Goal: Information Seeking & Learning: Learn about a topic

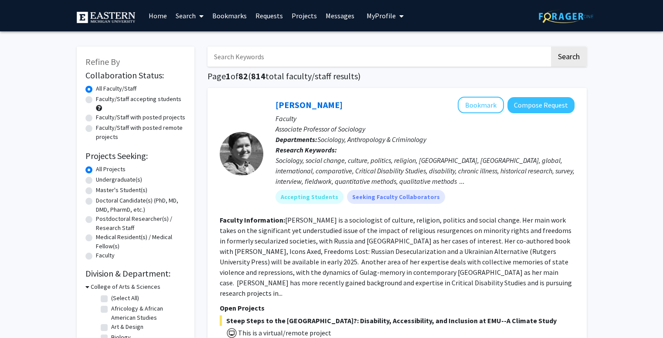
click at [122, 180] on label "Undergraduate(s)" at bounding box center [119, 179] width 46 height 9
click at [102, 180] on input "Undergraduate(s)" at bounding box center [99, 178] width 6 height 6
radio input "true"
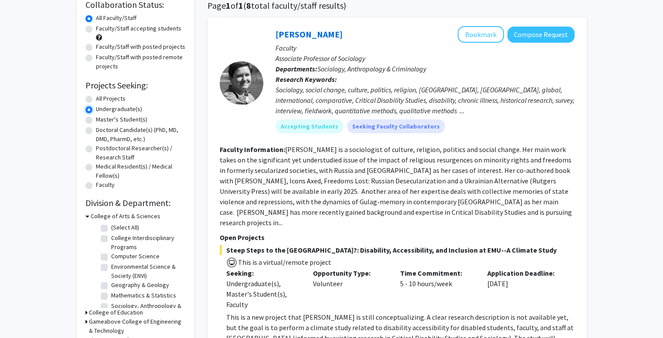
scroll to position [75, 0]
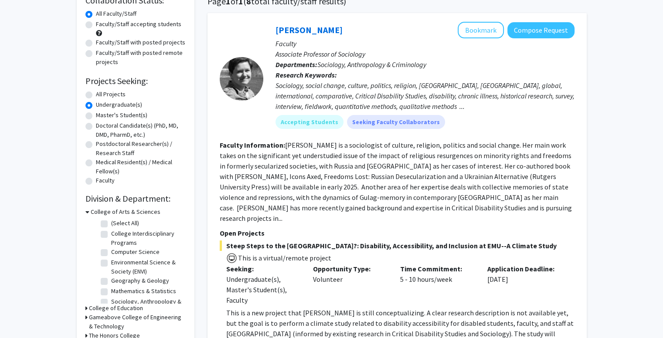
click at [96, 94] on label "All Projects" at bounding box center [111, 94] width 30 height 9
click at [96, 94] on input "All Projects" at bounding box center [99, 93] width 6 height 6
radio input "true"
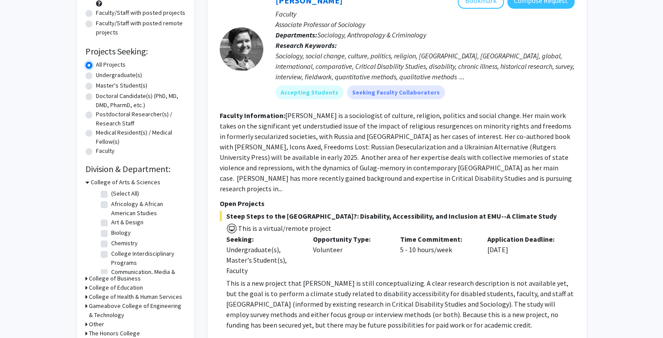
scroll to position [105, 0]
click at [111, 232] on label "Biology" at bounding box center [121, 232] width 20 height 9
click at [111, 232] on input "Biology" at bounding box center [114, 231] width 6 height 6
checkbox input "true"
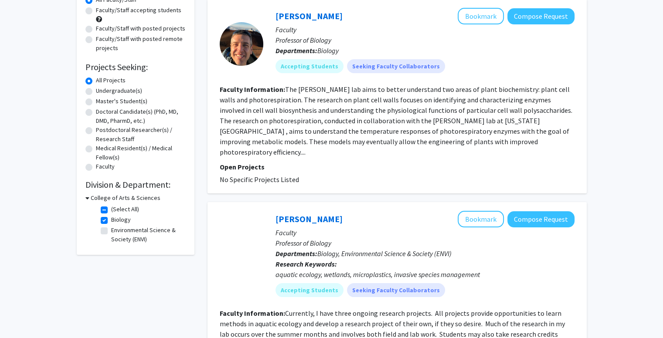
scroll to position [99, 0]
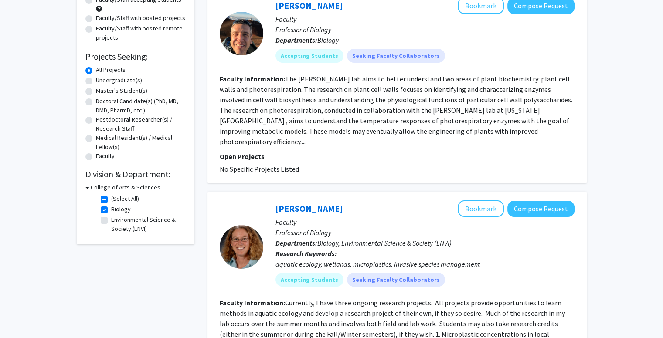
click at [111, 198] on label "(Select All)" at bounding box center [125, 198] width 28 height 9
click at [111, 198] on input "(Select All)" at bounding box center [114, 197] width 6 height 6
checkbox input "false"
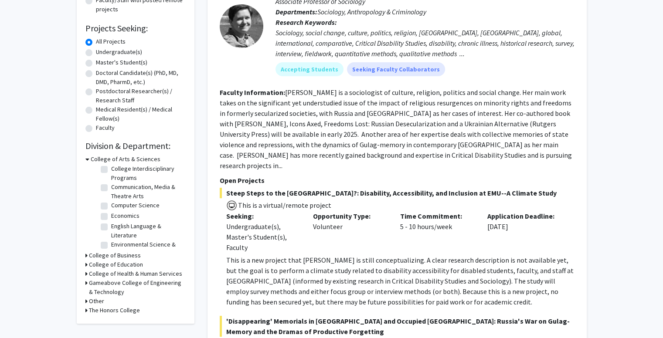
scroll to position [66, 0]
click at [111, 186] on label "Communication, Media & Theatre Arts" at bounding box center [147, 188] width 72 height 18
click at [111, 184] on input "Communication, Media & Theatre Arts" at bounding box center [114, 182] width 6 height 6
checkbox input "true"
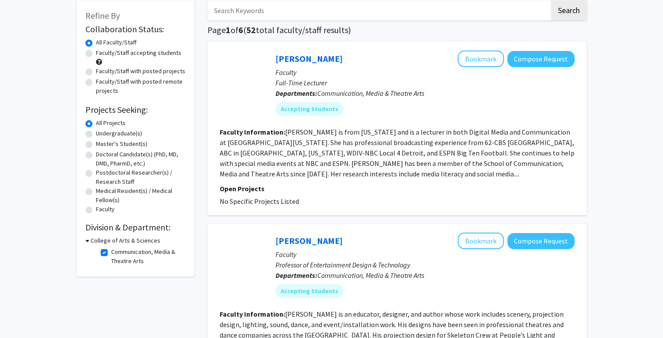
scroll to position [48, 0]
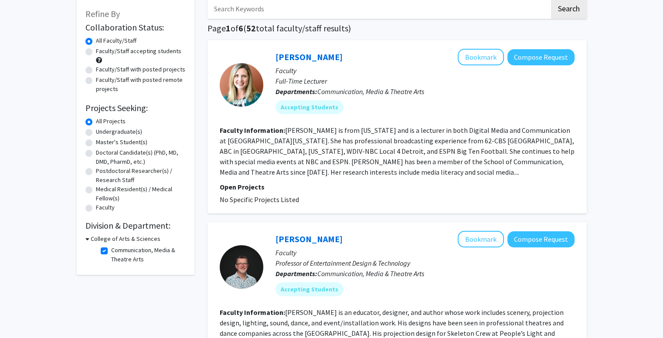
click at [111, 250] on label "Communication, Media & Theatre Arts" at bounding box center [147, 255] width 72 height 18
click at [111, 250] on input "Communication, Media & Theatre Arts" at bounding box center [114, 249] width 6 height 6
checkbox input "false"
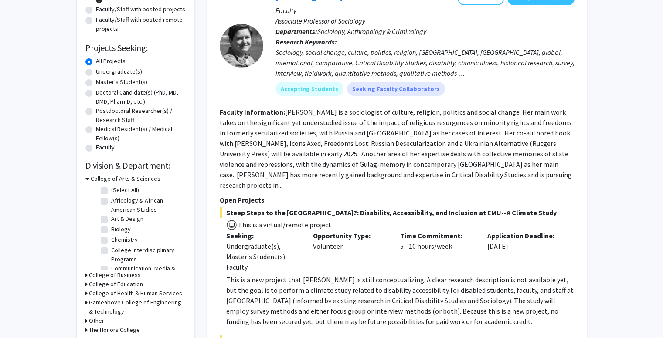
scroll to position [109, 0]
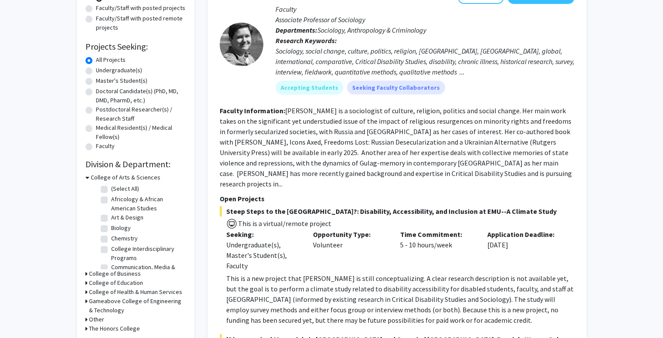
click at [111, 237] on label "Chemistry" at bounding box center [124, 238] width 27 height 9
click at [111, 237] on input "Chemistry" at bounding box center [114, 237] width 6 height 6
checkbox input "true"
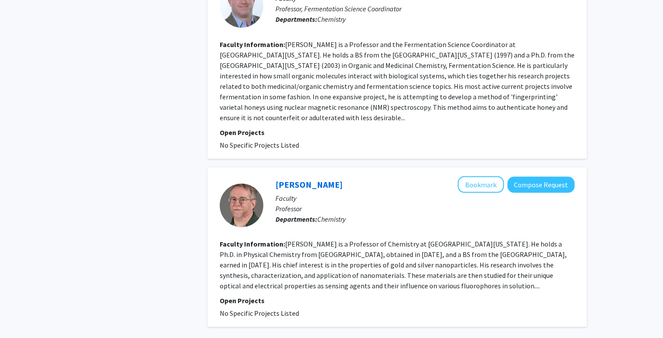
scroll to position [1670, 0]
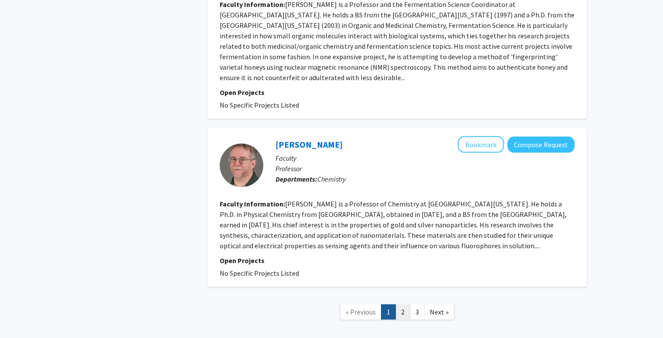
click at [406, 305] on link "2" at bounding box center [402, 312] width 15 height 15
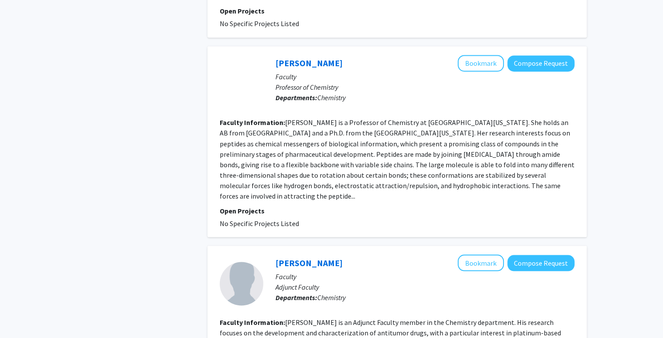
scroll to position [1622, 0]
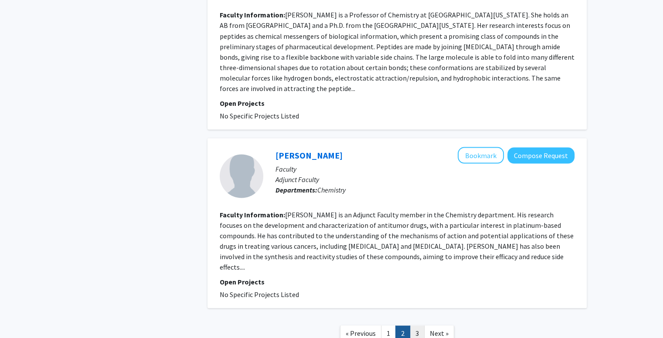
click at [414, 326] on link "3" at bounding box center [417, 333] width 15 height 15
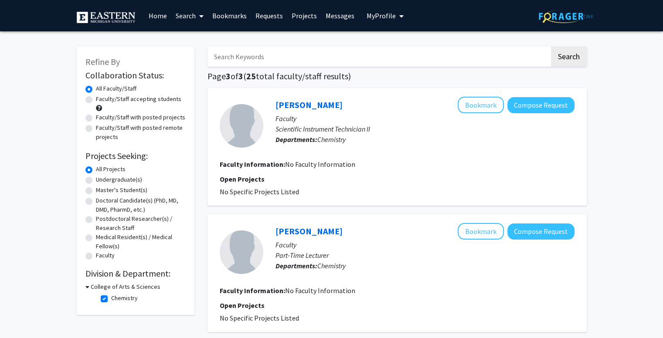
click at [111, 301] on label "Chemistry" at bounding box center [124, 298] width 27 height 9
click at [111, 300] on input "Chemistry" at bounding box center [114, 297] width 6 height 6
checkbox input "false"
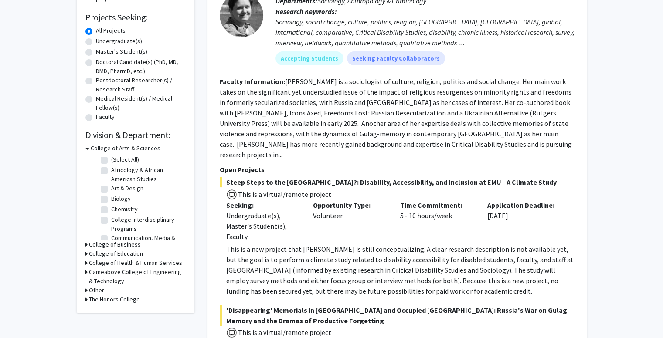
click at [111, 200] on label "Biology" at bounding box center [121, 198] width 20 height 9
click at [111, 200] on input "Biology" at bounding box center [114, 197] width 6 height 6
checkbox input "true"
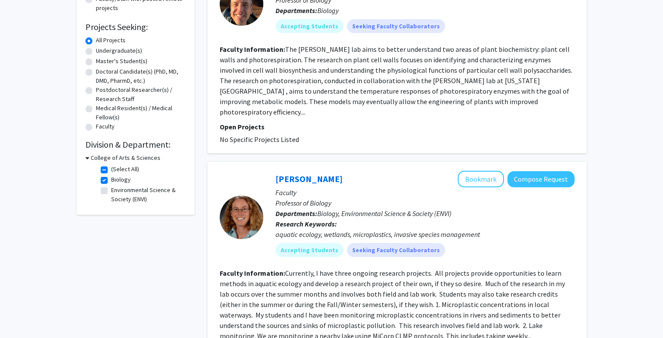
scroll to position [130, 0]
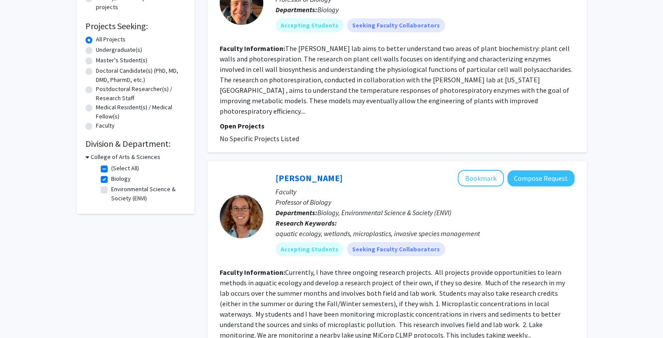
click at [308, 187] on p "Faculty" at bounding box center [425, 192] width 299 height 10
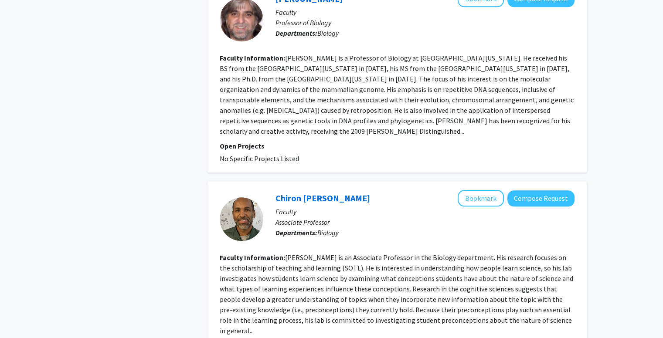
scroll to position [948, 0]
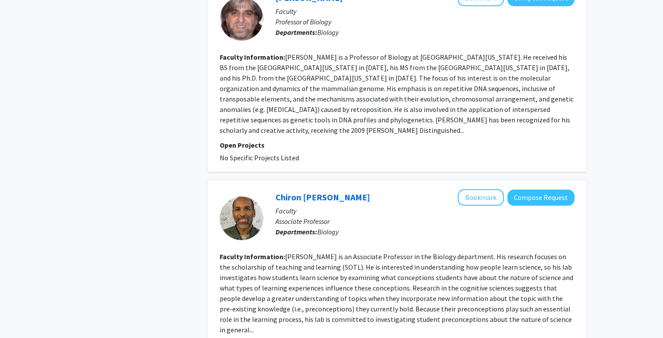
click at [309, 252] on fg-read-more "Chiron Graves is an Associate Professor in the Biology department. His research…" at bounding box center [397, 293] width 354 height 82
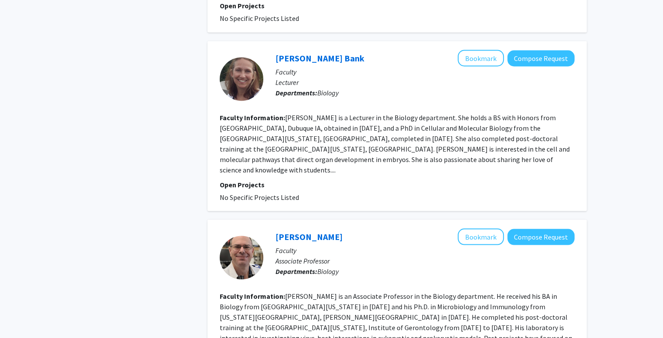
scroll to position [1695, 0]
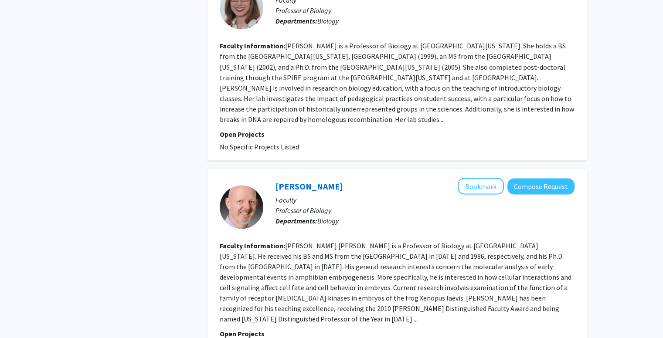
scroll to position [1622, 0]
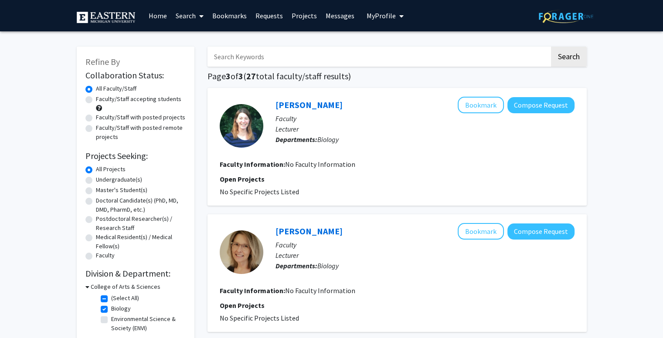
click at [117, 100] on label "Faculty/Staff accepting students" at bounding box center [138, 99] width 85 height 9
click at [102, 100] on input "Faculty/Staff accepting students" at bounding box center [99, 98] width 6 height 6
radio input "true"
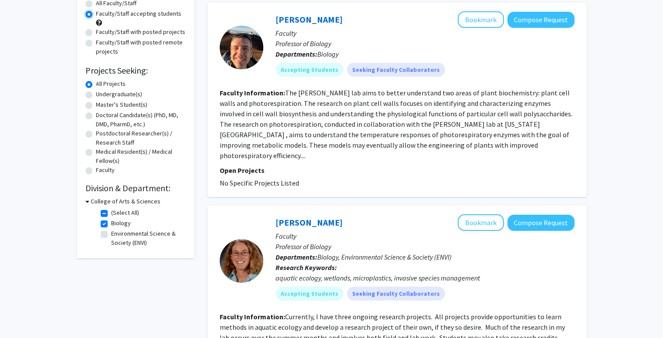
scroll to position [86, 0]
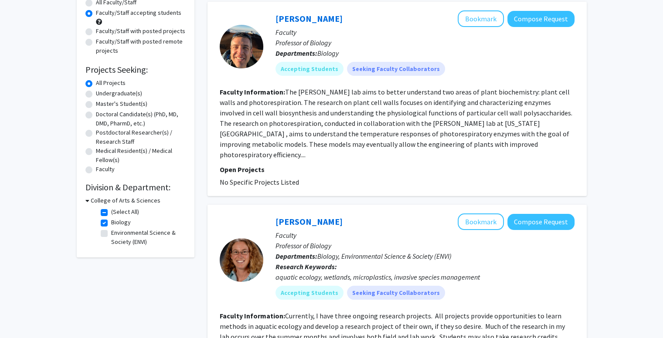
click at [111, 235] on label "Environmental Science & Society (ENVI)" at bounding box center [147, 237] width 72 height 18
click at [111, 234] on input "Environmental Science & Society (ENVI)" at bounding box center [114, 231] width 6 height 6
checkbox input "true"
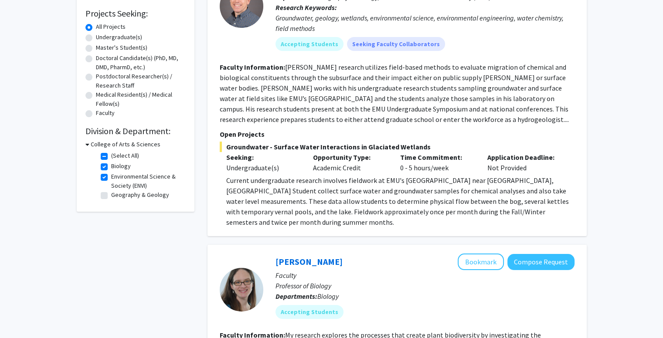
scroll to position [142, 0]
click at [111, 159] on label "(Select All)" at bounding box center [125, 156] width 28 height 9
click at [111, 157] on input "(Select All)" at bounding box center [114, 155] width 6 height 6
checkbox input "false"
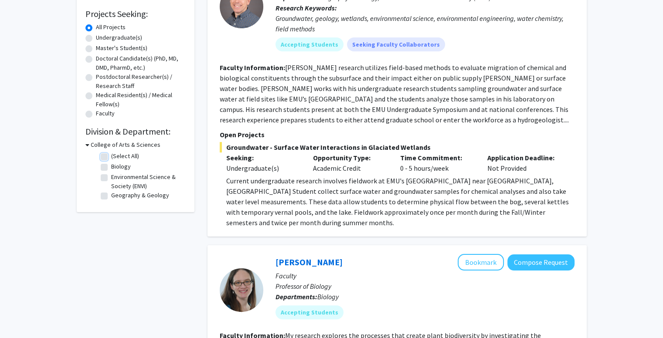
checkbox input "false"
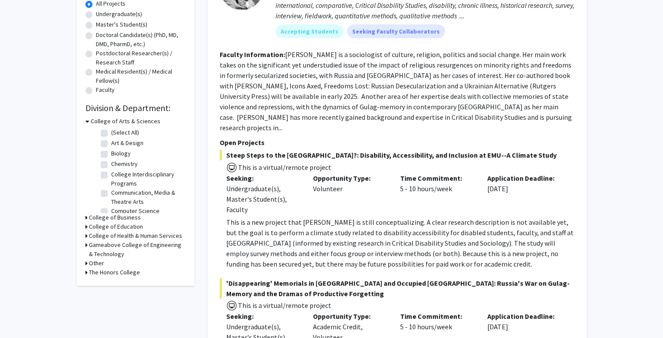
scroll to position [169, 0]
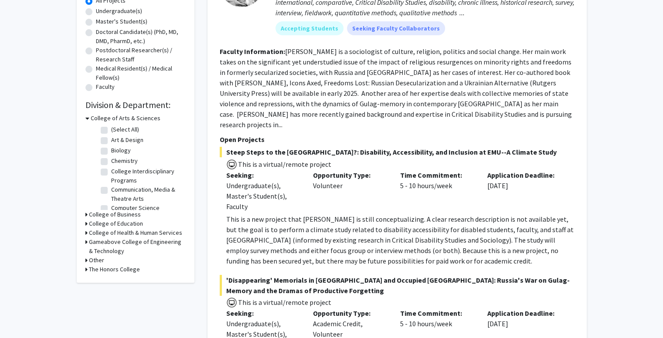
click at [111, 163] on label "Chemistry" at bounding box center [124, 161] width 27 height 9
click at [111, 162] on input "Chemistry" at bounding box center [114, 160] width 6 height 6
checkbox input "true"
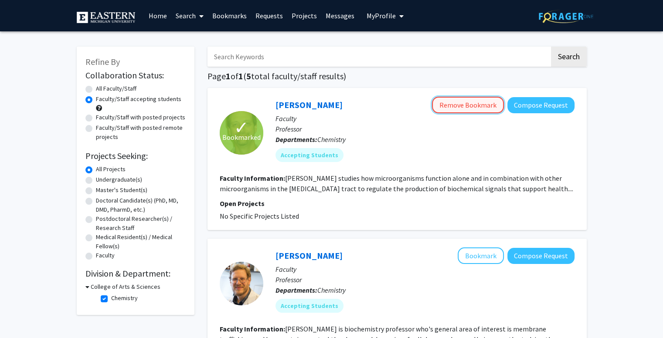
click at [443, 106] on button "Remove Bookmark" at bounding box center [468, 105] width 72 height 17
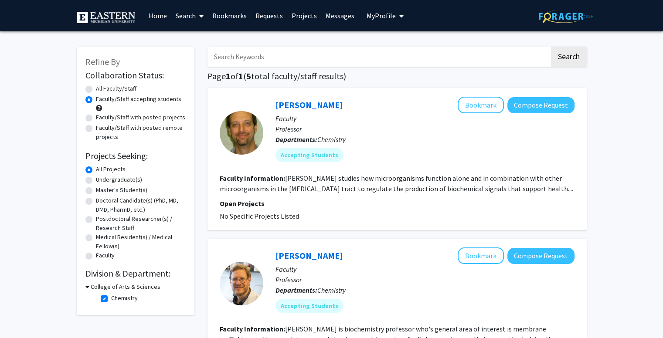
click at [92, 22] on img at bounding box center [106, 17] width 59 height 11
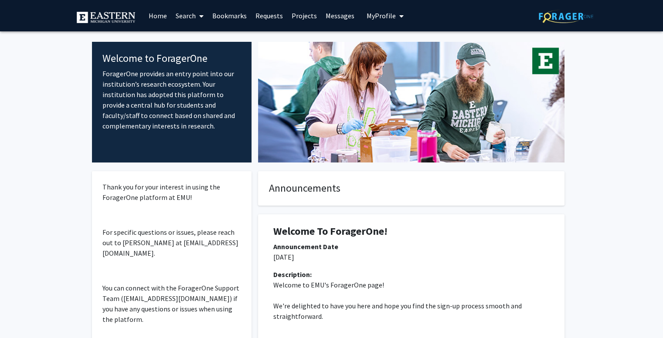
scroll to position [99, 0]
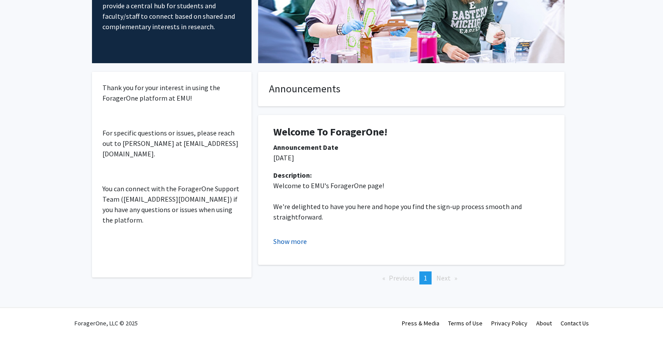
click at [286, 240] on button "Show more" at bounding box center [290, 241] width 34 height 10
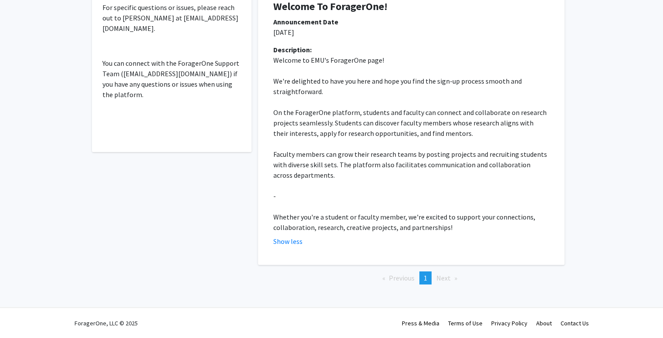
scroll to position [0, 0]
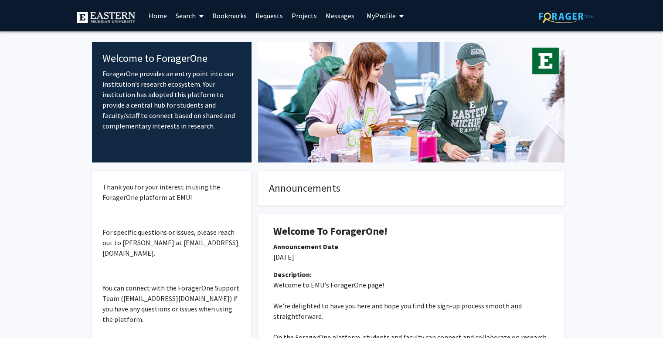
click at [51, 131] on fg-internal-home-page "Welcome to ForagerOne ForagerOne provides an entry point into our institution’s…" at bounding box center [331, 284] width 663 height 506
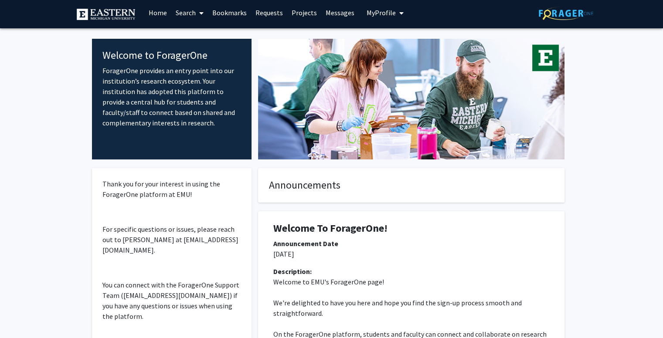
scroll to position [7, 0]
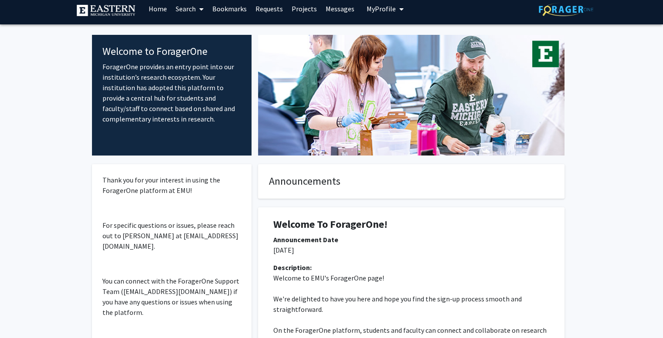
click at [181, 11] on link "Search" at bounding box center [189, 8] width 37 height 31
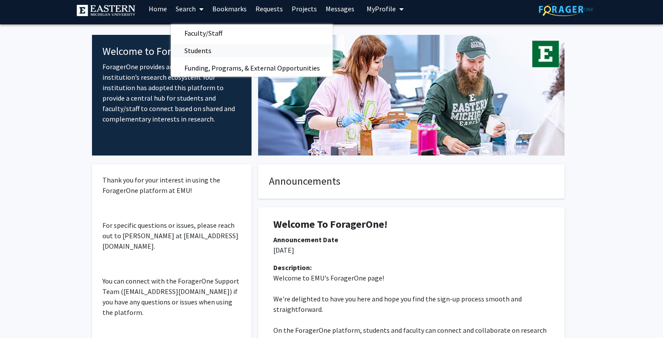
click at [188, 51] on span "Students" at bounding box center [197, 50] width 53 height 17
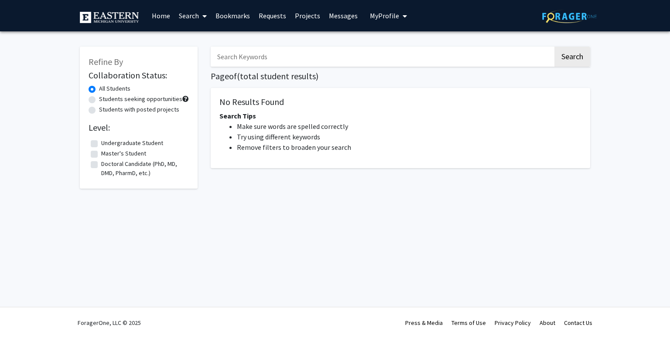
click at [185, 17] on link "Search" at bounding box center [192, 15] width 37 height 31
click at [189, 34] on span "Faculty/Staff" at bounding box center [206, 39] width 64 height 17
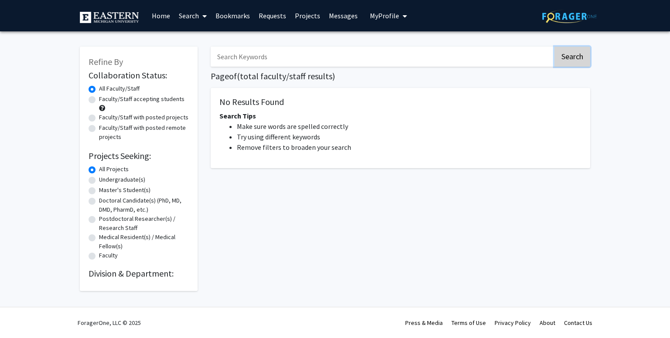
click at [579, 57] on button "Search" at bounding box center [572, 57] width 36 height 20
click at [112, 180] on label "Undergraduate(s)" at bounding box center [122, 179] width 46 height 9
click at [105, 180] on input "Undergraduate(s)" at bounding box center [102, 178] width 6 height 6
radio input "true"
click at [99, 65] on span "Refine By" at bounding box center [106, 61] width 34 height 11
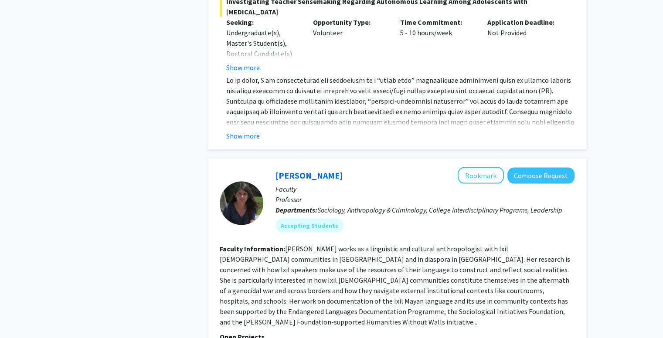
scroll to position [1775, 0]
